Goal: Check status: Check status

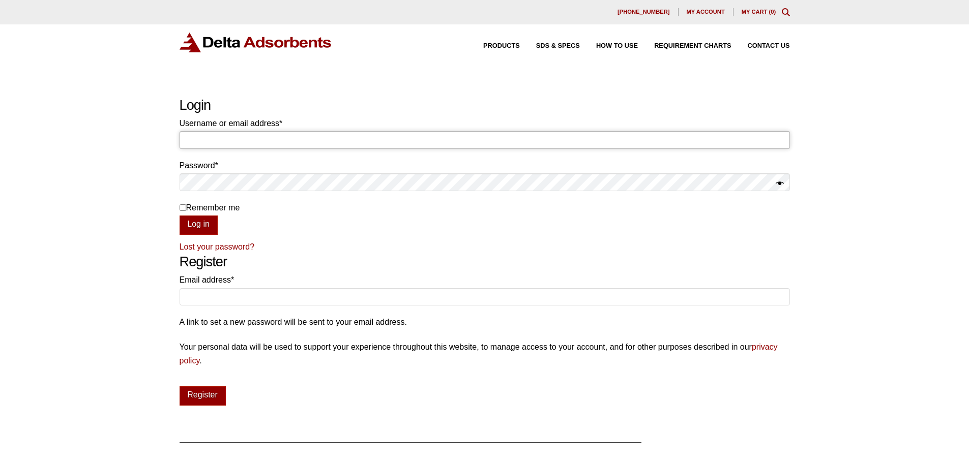
click at [242, 136] on input "Username or email address * Required" at bounding box center [485, 139] width 610 height 17
type input "[EMAIL_ADDRESS][DOMAIN_NAME]"
click at [206, 222] on button "Log in" at bounding box center [199, 225] width 38 height 19
click at [183, 205] on input "Remember me" at bounding box center [183, 207] width 7 height 7
checkbox input "true"
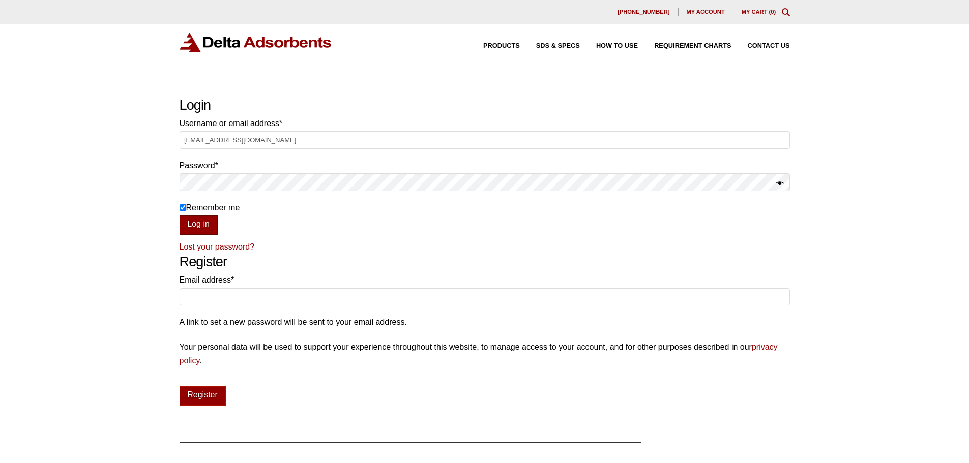
click at [185, 220] on button "Log in" at bounding box center [199, 225] width 38 height 19
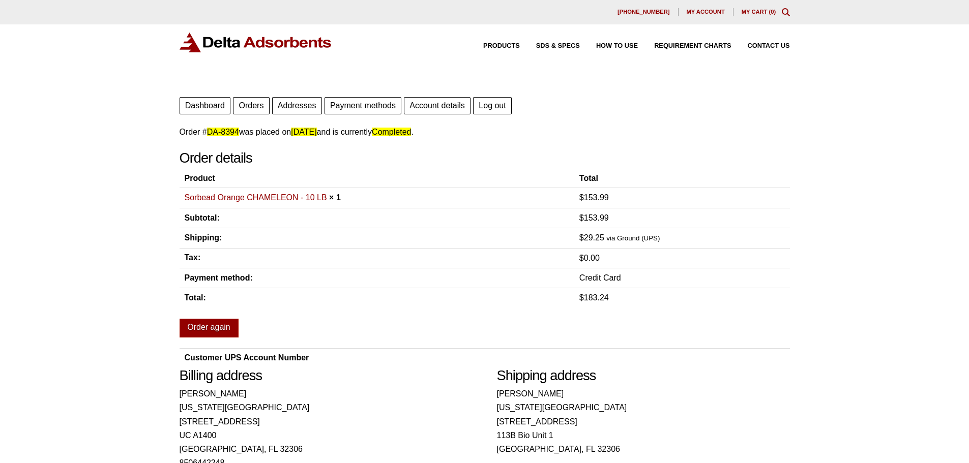
click at [947, 117] on div "Our website has detected that you are using an outdated browser that will preve…" at bounding box center [484, 370] width 969 height 740
